Goal: Information Seeking & Learning: Learn about a topic

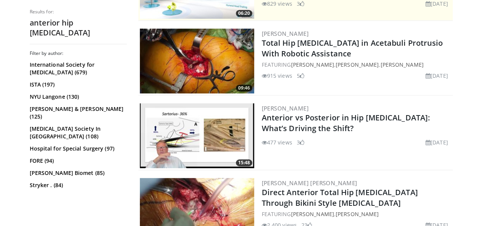
scroll to position [207, 0]
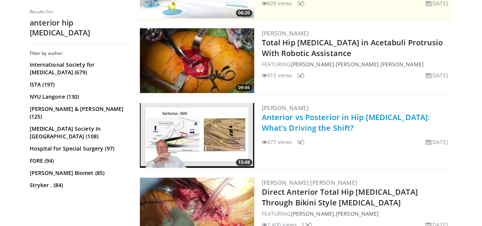
click at [292, 121] on link "Anterior vs Posterior in Hip Arthroplasty: What’s Driving the Shift?" at bounding box center [346, 122] width 168 height 21
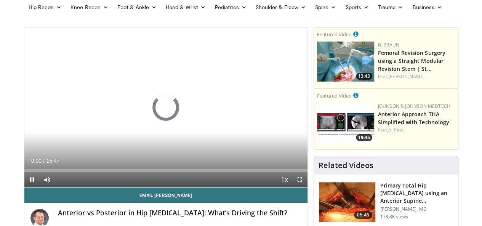
scroll to position [32, 0]
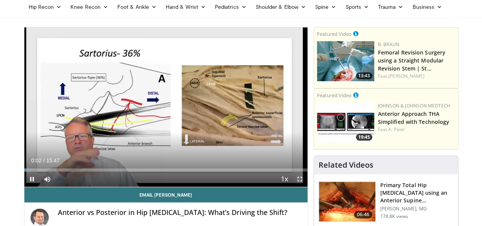
click at [303, 187] on span "Video Player" at bounding box center [299, 178] width 15 height 15
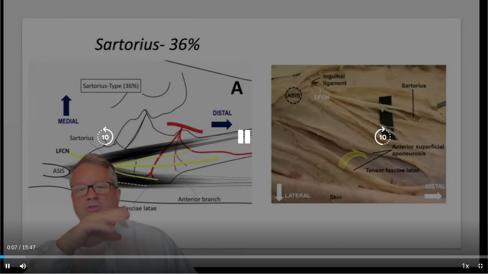
click at [241, 130] on icon "Video Player" at bounding box center [243, 136] width 21 height 21
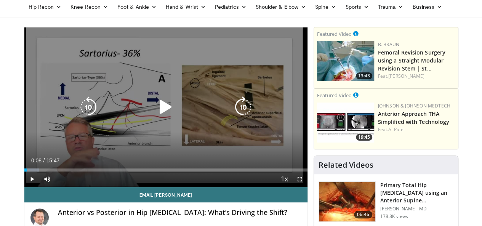
click at [155, 114] on icon "Video Player" at bounding box center [165, 106] width 21 height 21
click at [155, 109] on icon "Video Player" at bounding box center [165, 106] width 21 height 21
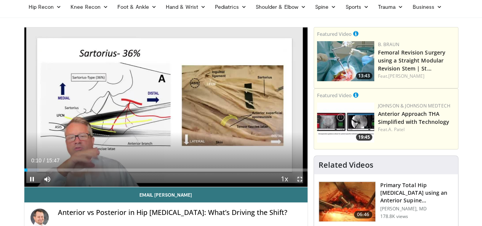
click at [307, 187] on span "Video Player" at bounding box center [299, 178] width 15 height 15
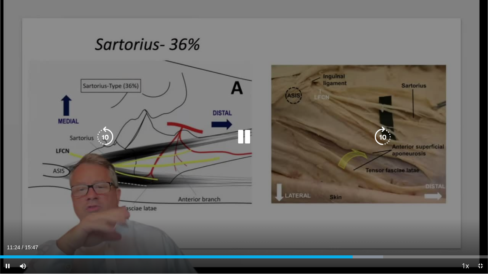
click at [245, 139] on icon "Video Player" at bounding box center [243, 136] width 21 height 21
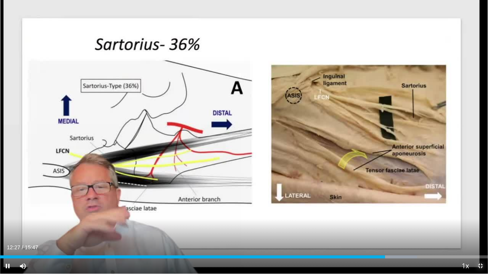
click at [477, 226] on span "Video Player" at bounding box center [479, 266] width 15 height 15
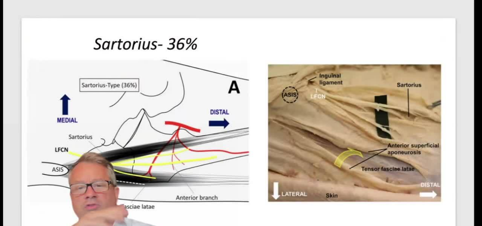
scroll to position [152, 0]
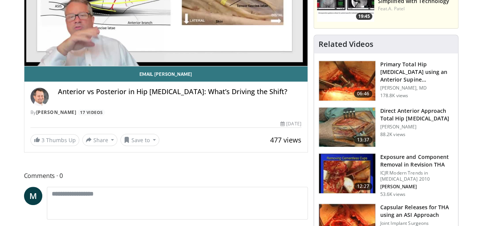
click at [357, 130] on img at bounding box center [347, 127] width 56 height 40
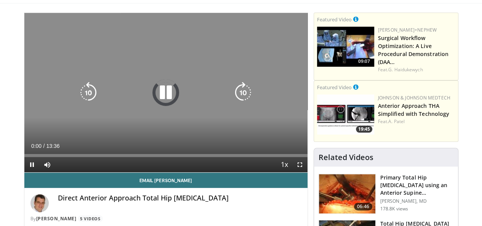
scroll to position [50, 0]
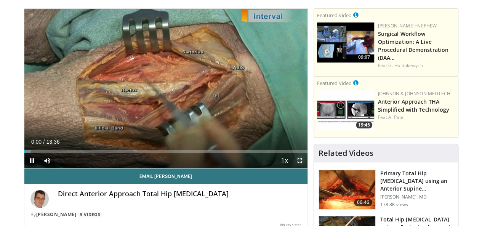
click at [306, 168] on span "Video Player" at bounding box center [299, 160] width 15 height 15
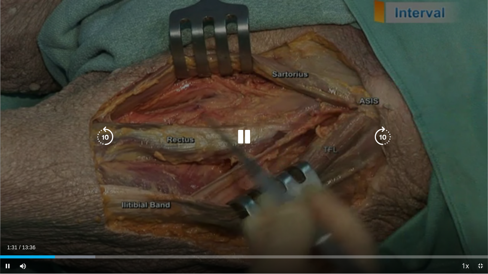
click at [239, 134] on icon "Video Player" at bounding box center [243, 136] width 21 height 21
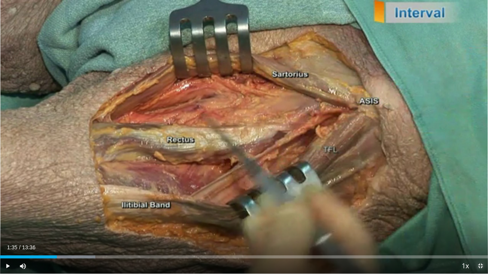
click at [478, 226] on span "Video Player" at bounding box center [479, 266] width 15 height 15
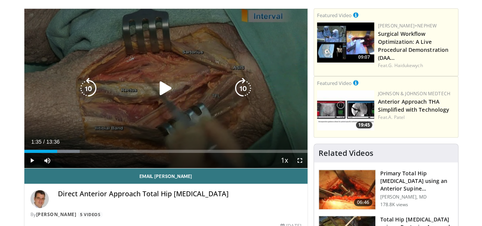
click at [156, 97] on icon "Video Player" at bounding box center [165, 88] width 21 height 21
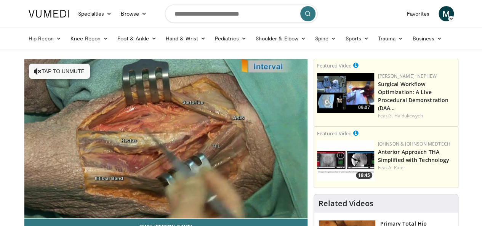
scroll to position [50, 0]
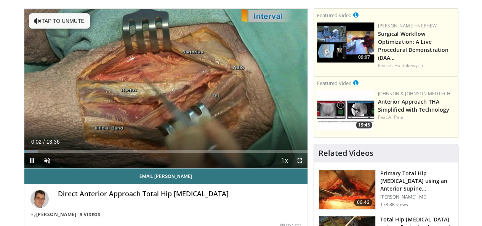
click at [306, 168] on span "Video Player" at bounding box center [299, 160] width 15 height 15
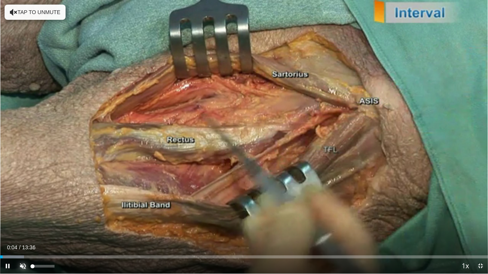
click at [22, 226] on span "Video Player" at bounding box center [22, 266] width 15 height 15
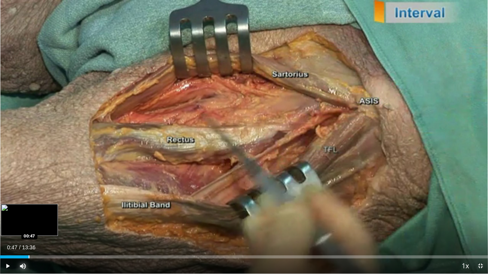
click at [29, 226] on div "Progress Bar" at bounding box center [29, 257] width 1 height 3
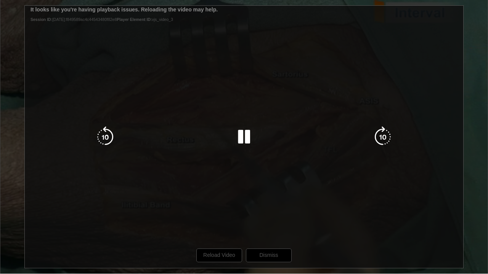
click at [213, 226] on div "10 seconds Tap to unmute" at bounding box center [244, 137] width 488 height 274
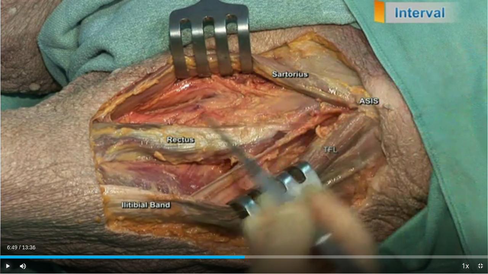
click at [8, 226] on span "Video Player" at bounding box center [7, 266] width 15 height 15
click at [481, 226] on span "Video Player" at bounding box center [479, 266] width 15 height 15
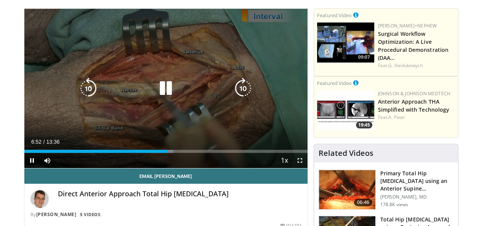
click at [162, 86] on icon "Video Player" at bounding box center [165, 88] width 21 height 21
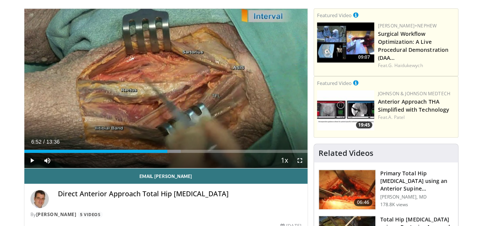
click at [333, 191] on img at bounding box center [347, 190] width 56 height 40
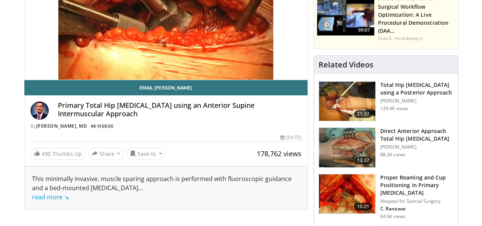
scroll to position [118, 0]
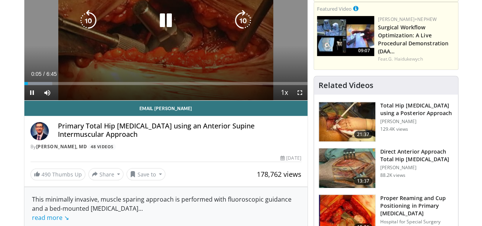
click at [157, 21] on icon "Video Player" at bounding box center [165, 20] width 21 height 21
